Goal: Information Seeking & Learning: Check status

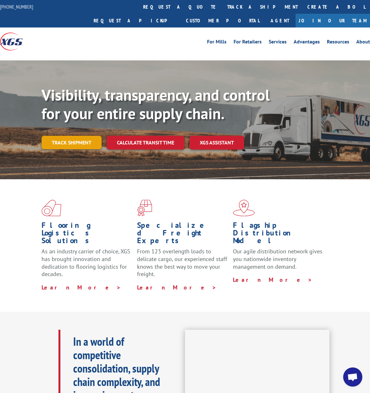
click at [60, 136] on link "Track shipment" at bounding box center [72, 142] width 60 height 13
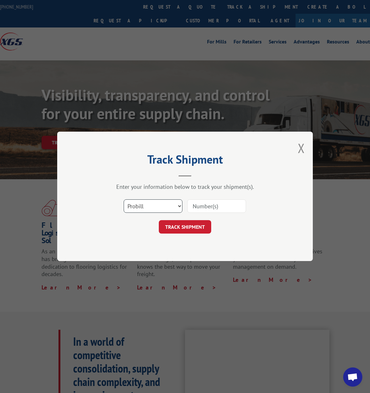
click at [139, 208] on select "Select category... Probill BOL PO" at bounding box center [153, 206] width 59 height 13
select select "bol"
click at [124, 200] on select "Select category... Probill BOL PO" at bounding box center [153, 206] width 59 height 13
click at [218, 206] on input at bounding box center [216, 206] width 59 height 13
paste input "7049046"
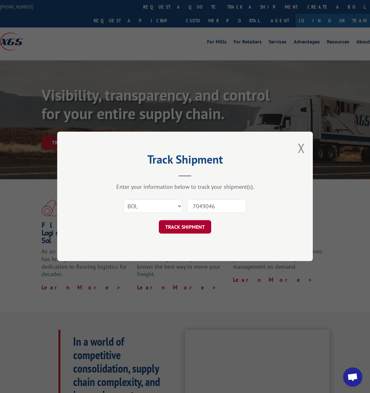
type input "7049046"
click at [190, 227] on button "TRACK SHIPMENT" at bounding box center [185, 227] width 52 height 13
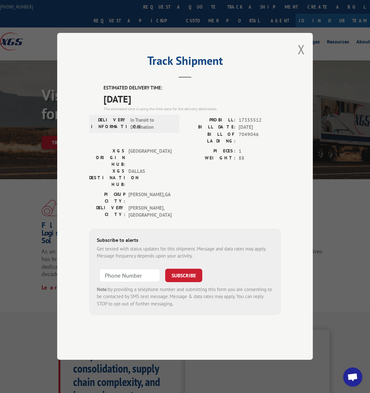
drag, startPoint x: 102, startPoint y: 116, endPoint x: 167, endPoint y: 118, distance: 65.3
click at [167, 118] on div "ESTIMATED DELIVERY TIME: [DATE] The estimated time is using the time zone for t…" at bounding box center [185, 200] width 192 height 231
click at [103, 113] on div "ESTIMATED DELIVERY TIME: [DATE] The estimated time is using the time zone for t…" at bounding box center [185, 200] width 192 height 231
drag, startPoint x: 103, startPoint y: 121, endPoint x: 164, endPoint y: 118, distance: 60.8
click at [164, 118] on div "ESTIMATED DELIVERY TIME: [DATE] The estimated time is using the time zone for t…" at bounding box center [185, 200] width 192 height 231
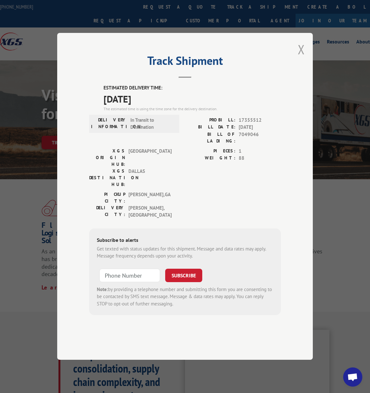
click at [304, 58] on button "Close modal" at bounding box center [301, 49] width 7 height 17
